Goal: Task Accomplishment & Management: Manage account settings

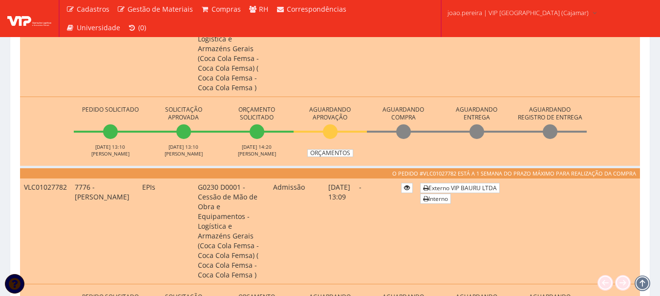
scroll to position [342, 0]
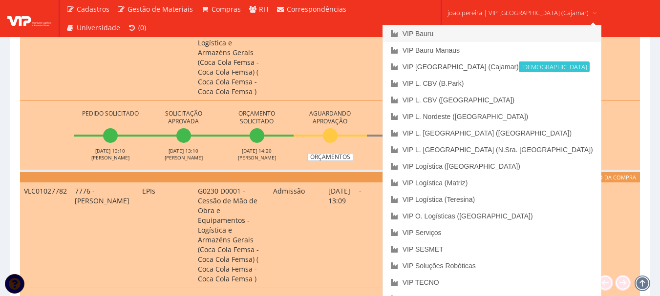
click at [456, 32] on link "VIP Bauru" at bounding box center [492, 33] width 218 height 17
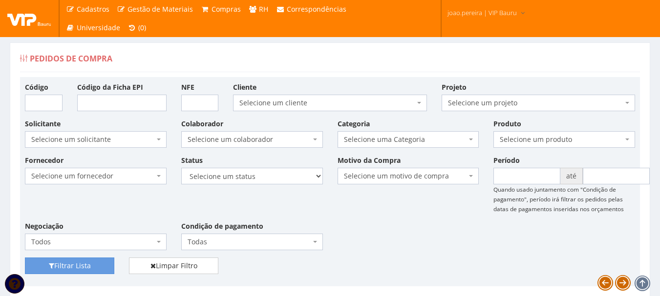
click at [394, 229] on div "Fornecedor Selecione um fornecedor ******** ******** 1000 MARCAS BRASIL 12.203.…" at bounding box center [330, 206] width 625 height 103
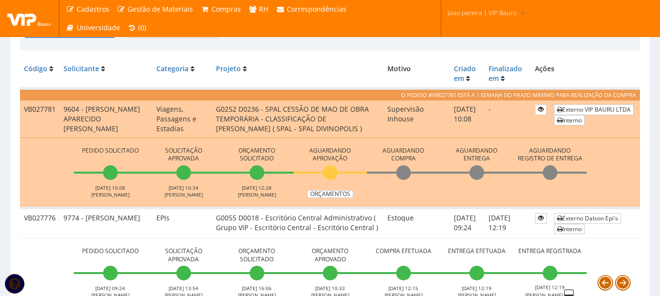
scroll to position [244, 0]
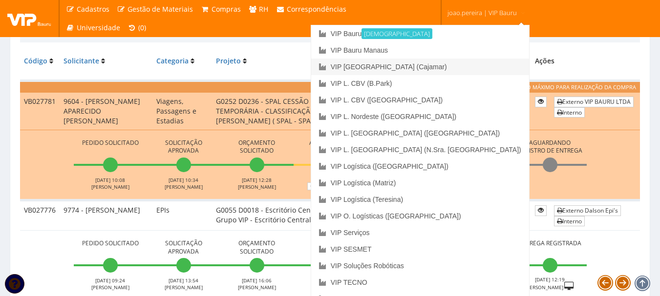
click at [448, 65] on link "VIP [GEOGRAPHIC_DATA] (Cajamar)" at bounding box center [420, 67] width 218 height 17
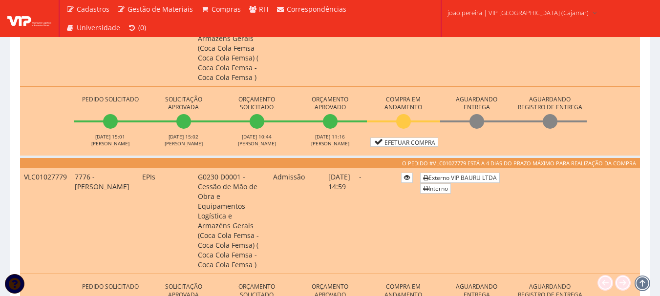
scroll to position [781, 0]
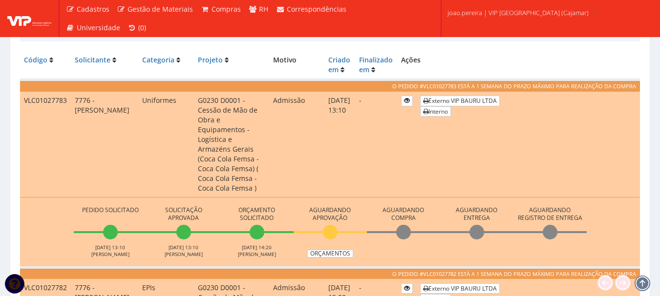
scroll to position [244, 0]
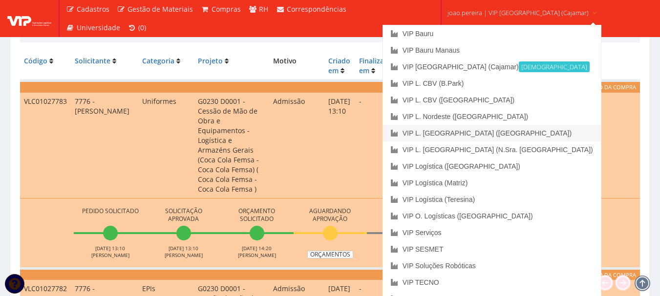
click at [486, 132] on link "VIP L. [GEOGRAPHIC_DATA] ([GEOGRAPHIC_DATA])" at bounding box center [492, 133] width 218 height 17
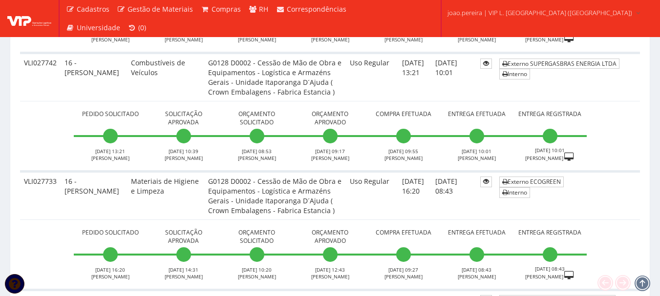
scroll to position [342, 0]
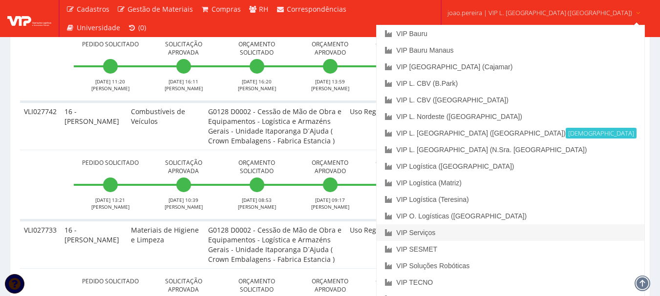
click at [479, 232] on link "VIP Serviços" at bounding box center [510, 233] width 267 height 17
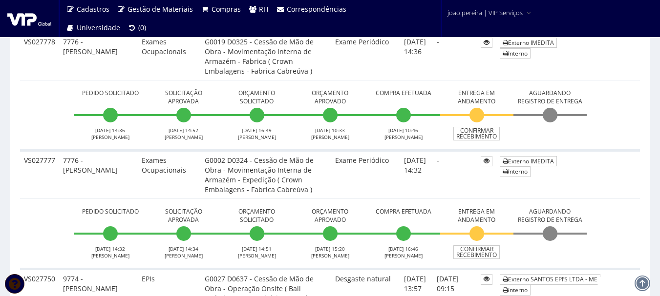
scroll to position [244, 0]
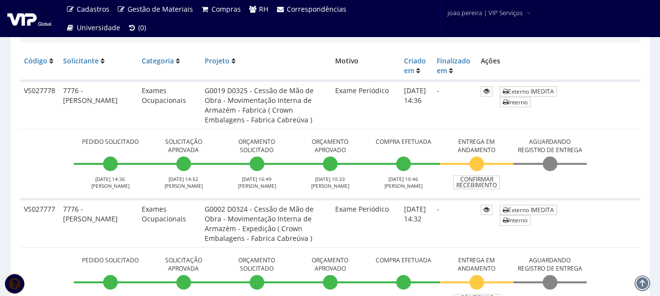
click at [632, 162] on td "Pedido Solicitado 03/10/2025 14:36 RODRIGO MARTINS Solicitação Aprovada 03/10/2…" at bounding box center [330, 164] width 620 height 70
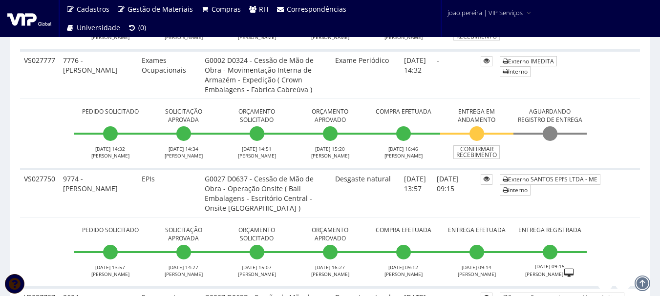
scroll to position [391, 0]
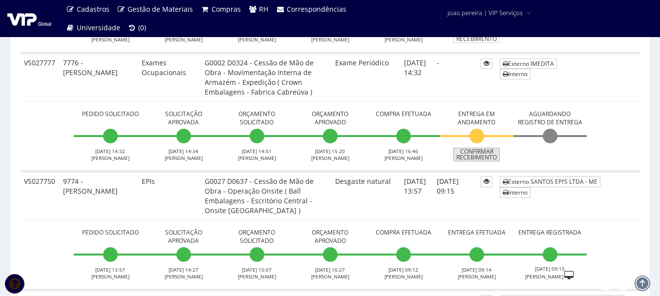
click at [491, 156] on link "Confirmar Recebimento" at bounding box center [476, 155] width 46 height 14
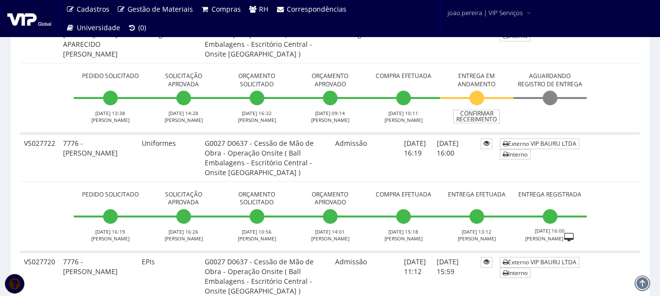
scroll to position [586, 0]
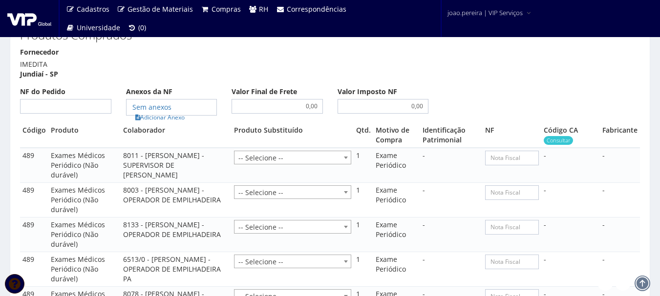
scroll to position [1026, 0]
click at [50, 93] on div "Fornecedor IMEDITA Jundiaí - SP NF do Pedido Anexos da NF Adicionar Anexo 0,00 …" at bounding box center [330, 84] width 634 height 76
click at [59, 98] on input "NF do Pedido" at bounding box center [65, 105] width 91 height 15
type input "00"
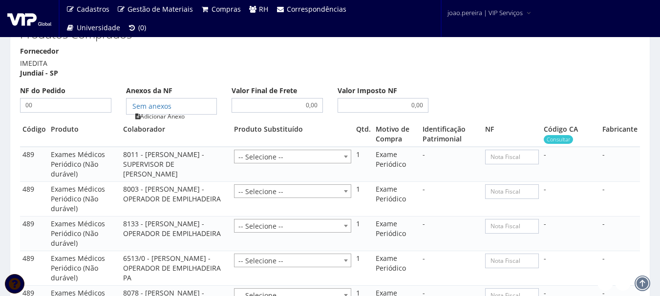
type input "00"
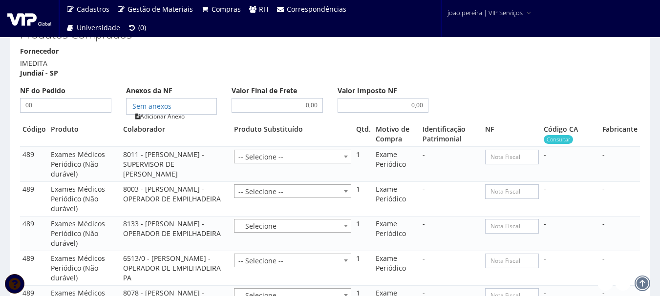
type input "00"
click at [177, 111] on link "Adicionar Anexo" at bounding box center [159, 116] width 55 height 10
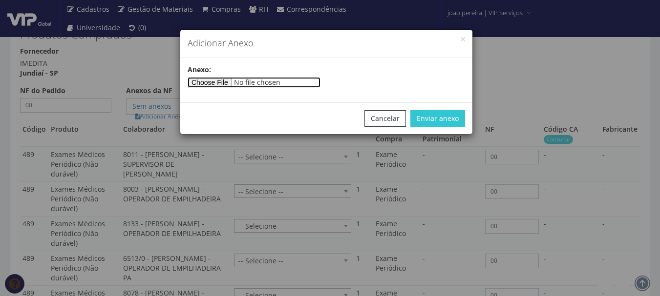
click at [211, 77] on input"] "file" at bounding box center [254, 82] width 133 height 11
type input"] "C:\fakepath\PEDIDOS SEM NOTA FISCAL.docx"
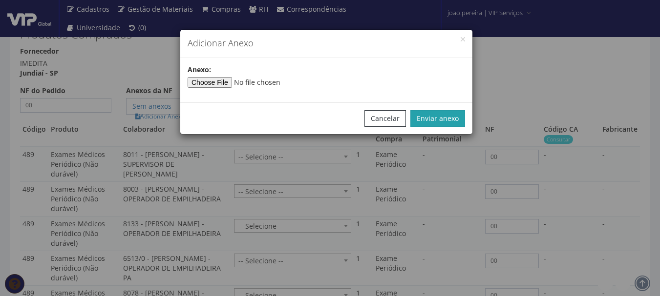
click at [450, 120] on button "Enviar anexo" at bounding box center [437, 118] width 55 height 17
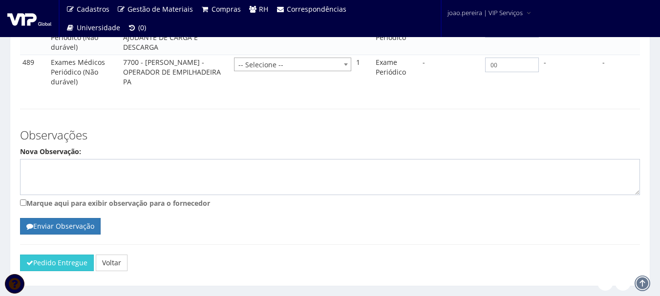
scroll to position [1433, 0]
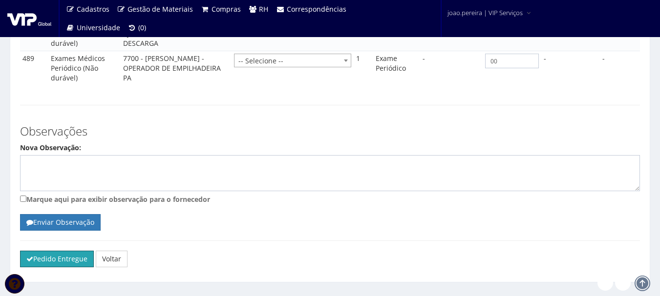
drag, startPoint x: 38, startPoint y: 239, endPoint x: 361, endPoint y: 40, distance: 379.4
click at [38, 251] on button "Pedido Entregue" at bounding box center [57, 259] width 74 height 17
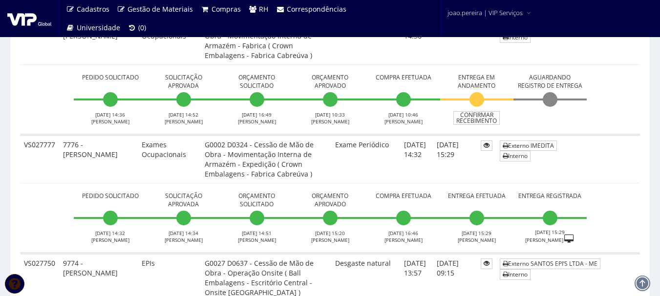
scroll to position [342, 0]
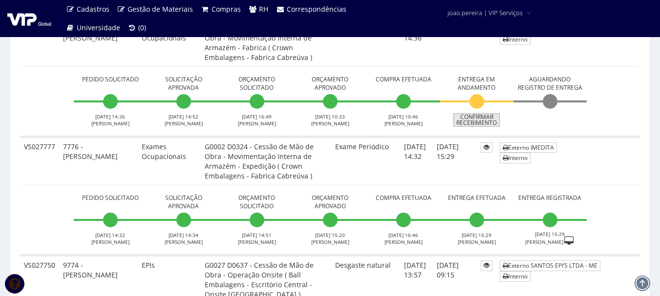
click at [485, 122] on link "Confirmar Recebimento" at bounding box center [476, 120] width 46 height 14
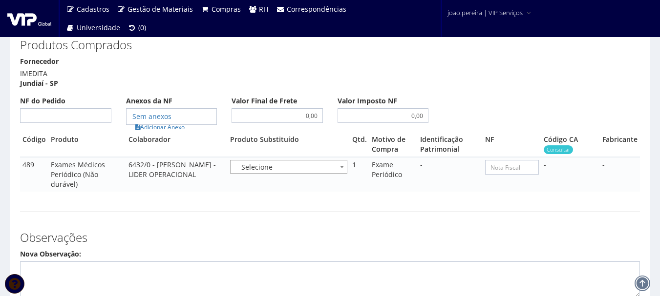
scroll to position [586, 0]
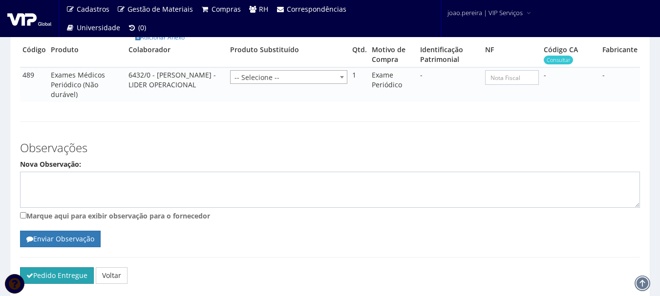
click at [47, 271] on button "Pedido Entregue" at bounding box center [57, 276] width 74 height 17
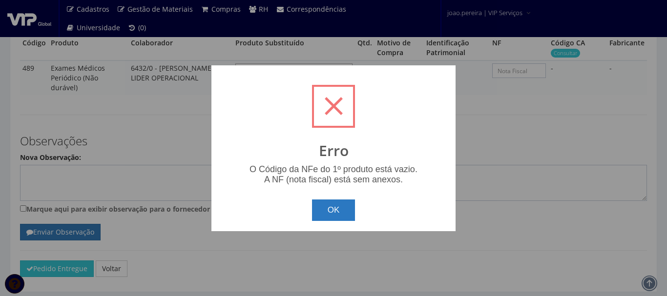
click at [347, 217] on button "OK" at bounding box center [333, 210] width 43 height 21
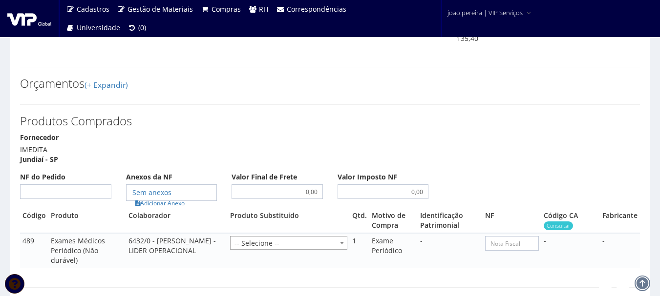
scroll to position [371, 0]
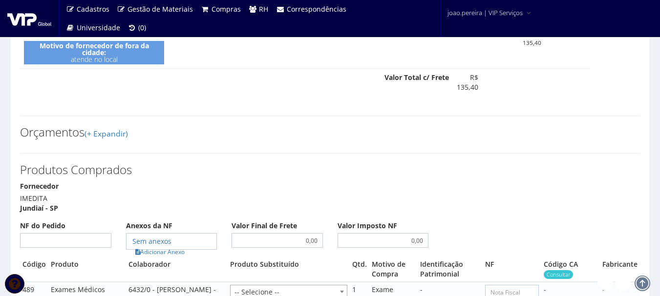
click at [54, 243] on div "Fornecedor IMEDITA Jundiaí - SP NF do Pedido Anexos da NF Adicionar Anexo 0,00 …" at bounding box center [330, 219] width 634 height 76
click at [55, 234] on input "NF do Pedido" at bounding box center [65, 240] width 91 height 15
type input "00"
click at [156, 247] on link "Adicionar Anexo" at bounding box center [159, 252] width 55 height 10
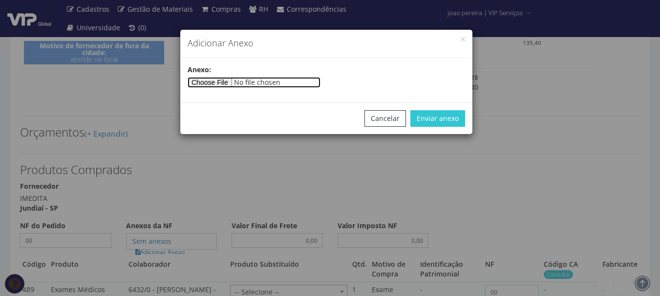
click at [233, 79] on input"] "file" at bounding box center [254, 82] width 133 height 11
type input"] "C:\fakepath\PEDIDOS SEM NOTA FISCAL.docx"
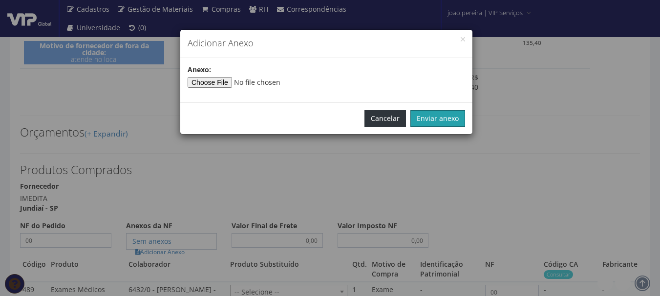
drag, startPoint x: 460, startPoint y: 116, endPoint x: 393, endPoint y: 126, distance: 67.7
click at [459, 117] on button "Enviar anexo" at bounding box center [437, 118] width 55 height 17
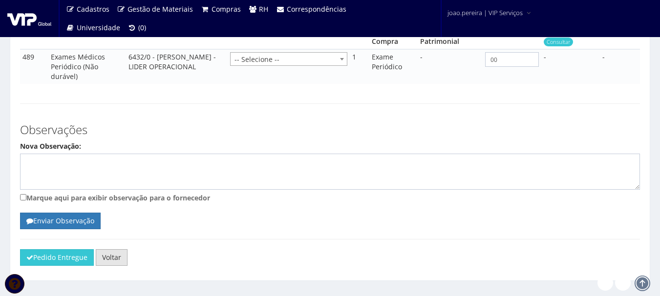
scroll to position [615, 0]
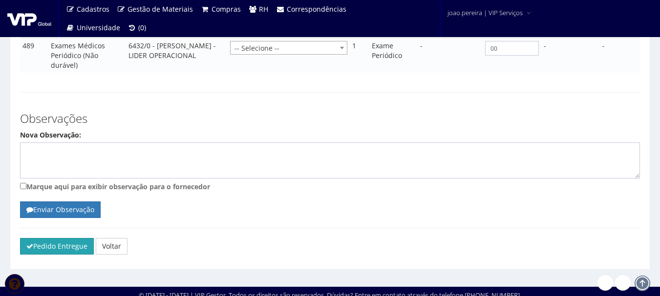
drag, startPoint x: 50, startPoint y: 243, endPoint x: 362, endPoint y: 32, distance: 376.7
click at [50, 243] on button "Pedido Entregue" at bounding box center [57, 246] width 74 height 17
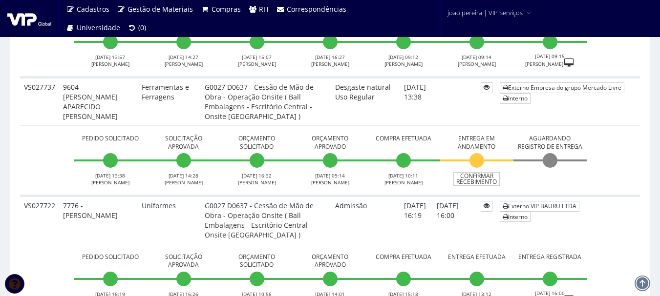
scroll to position [635, 0]
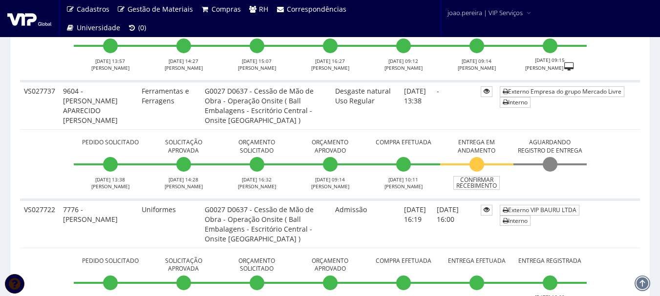
click at [584, 122] on td "Externo Empresa do grupo Mercado Livre Interno" at bounding box center [568, 105] width 144 height 48
click at [371, 117] on td "Desgaste natural Uso Regular" at bounding box center [365, 105] width 69 height 48
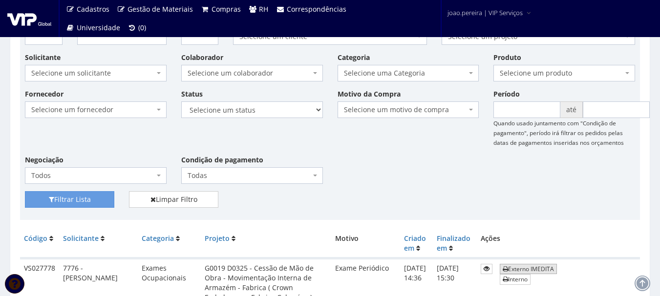
scroll to position [98, 0]
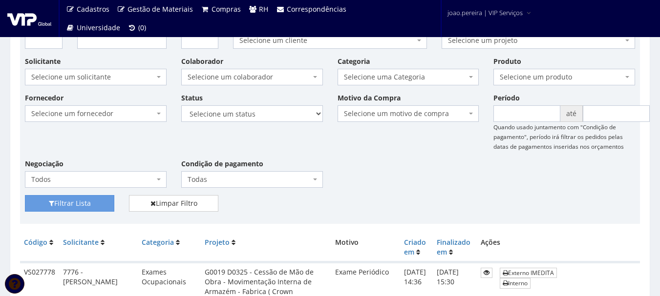
click at [413, 168] on div "Fornecedor Selecione um fornecedor ******** ******** 1000 MARCAS BRASIL 12.203.…" at bounding box center [330, 144] width 625 height 103
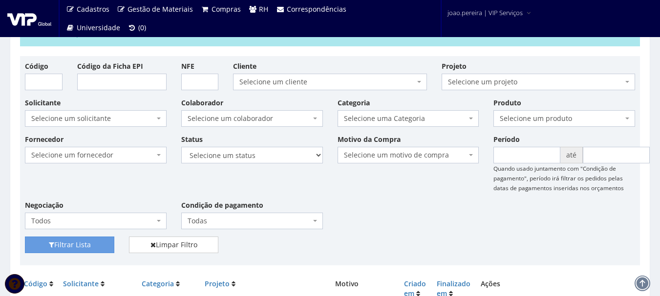
scroll to position [49, 0]
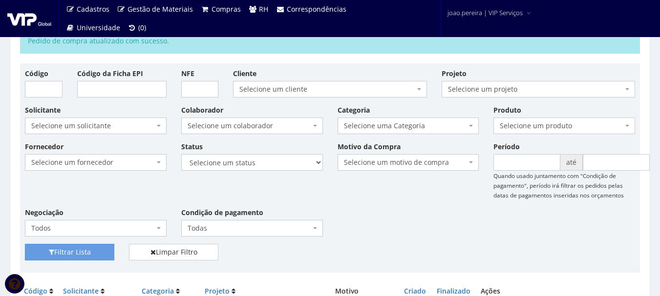
click at [338, 190] on div "Fornecedor Selecione um fornecedor ******** ******** 1000 MARCAS BRASIL 12.203.…" at bounding box center [330, 193] width 625 height 103
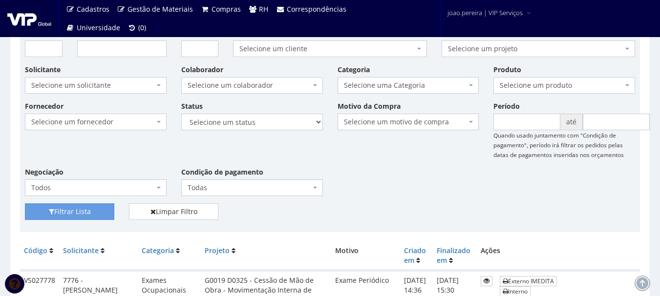
scroll to position [0, 0]
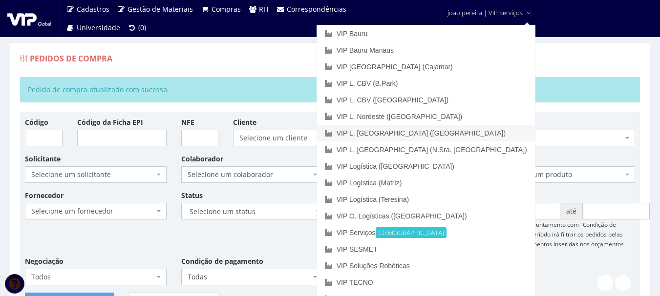
click at [463, 130] on link "VIP L. [GEOGRAPHIC_DATA] ([GEOGRAPHIC_DATA])" at bounding box center [426, 133] width 218 height 17
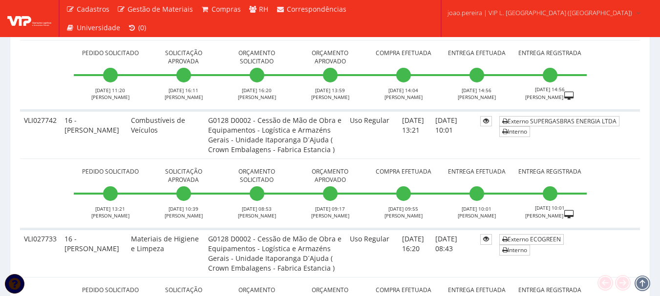
scroll to position [342, 0]
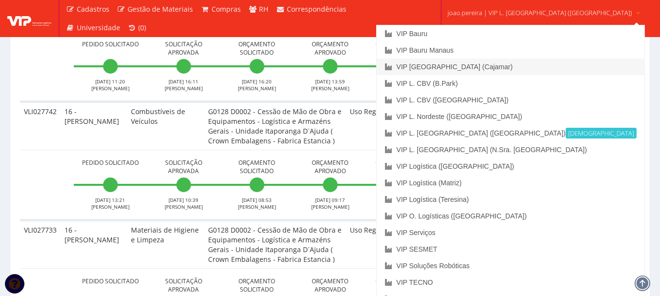
click at [495, 63] on link "VIP [GEOGRAPHIC_DATA] (Cajamar)" at bounding box center [510, 67] width 267 height 17
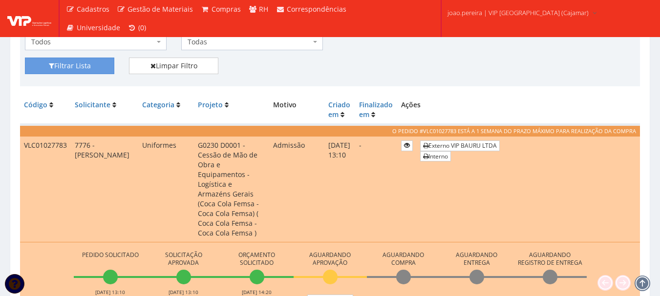
scroll to position [147, 0]
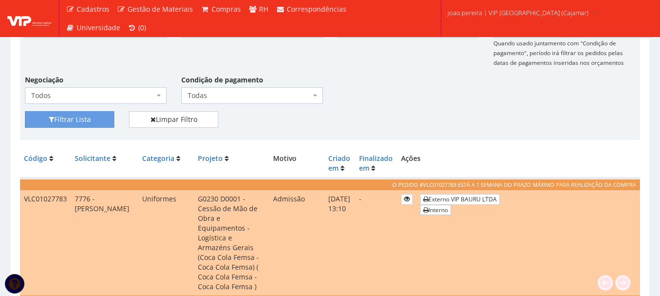
click at [348, 229] on td "06/10/2025 13:10" at bounding box center [339, 243] width 31 height 106
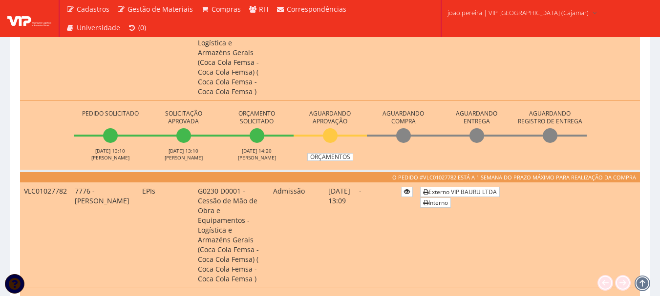
scroll to position [391, 0]
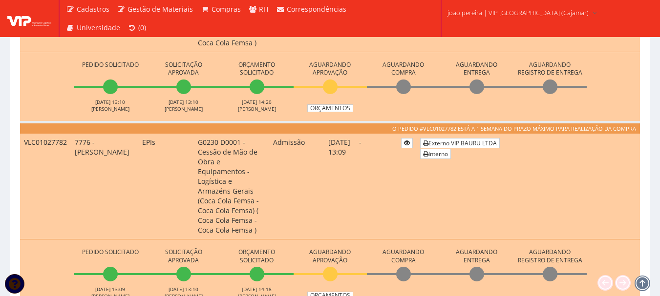
click at [397, 158] on td "-" at bounding box center [376, 187] width 42 height 106
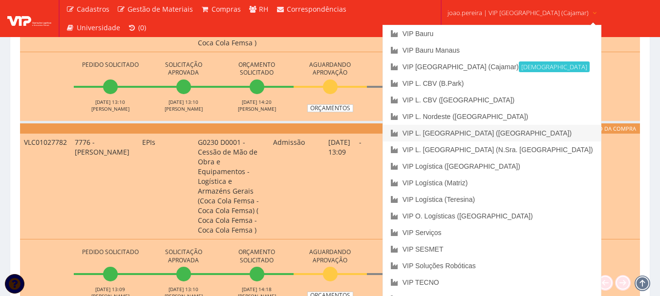
click at [489, 133] on link "VIP L. [GEOGRAPHIC_DATA] ([GEOGRAPHIC_DATA])" at bounding box center [492, 133] width 218 height 17
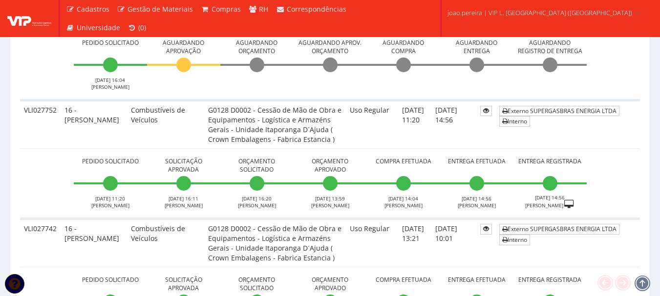
scroll to position [391, 0]
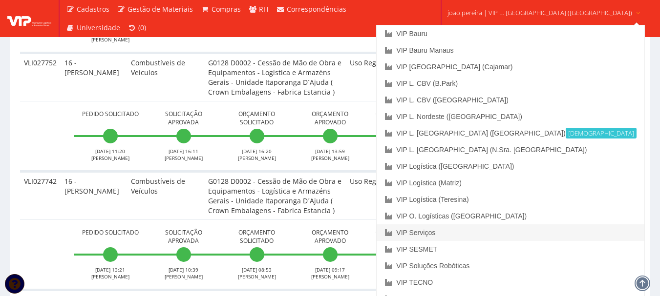
click at [480, 232] on link "VIP Serviços" at bounding box center [510, 233] width 267 height 17
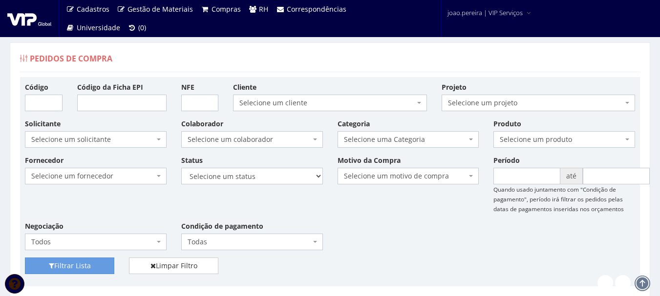
click at [422, 220] on div "Fornecedor Selecione um fornecedor ******** ******** 1000 MARCAS [GEOGRAPHIC_DA…" at bounding box center [330, 206] width 625 height 103
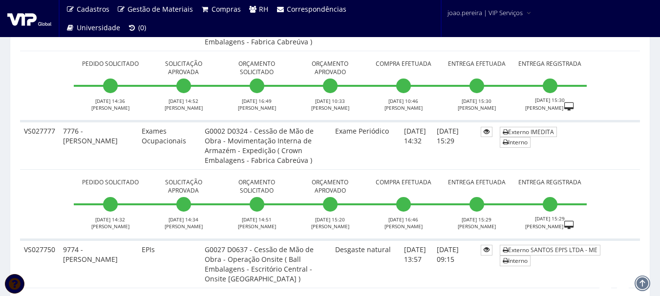
scroll to position [342, 0]
